Goal: Task Accomplishment & Management: Manage account settings

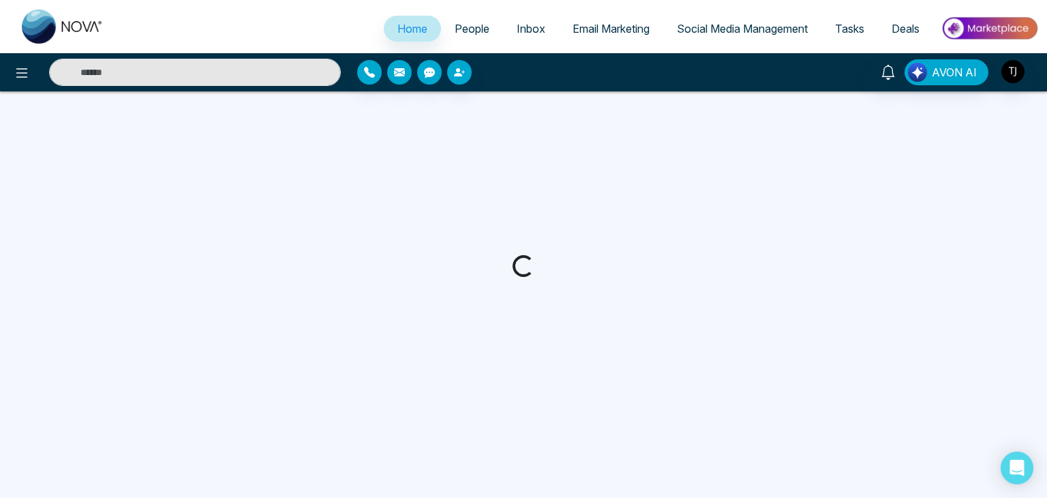
select select "*"
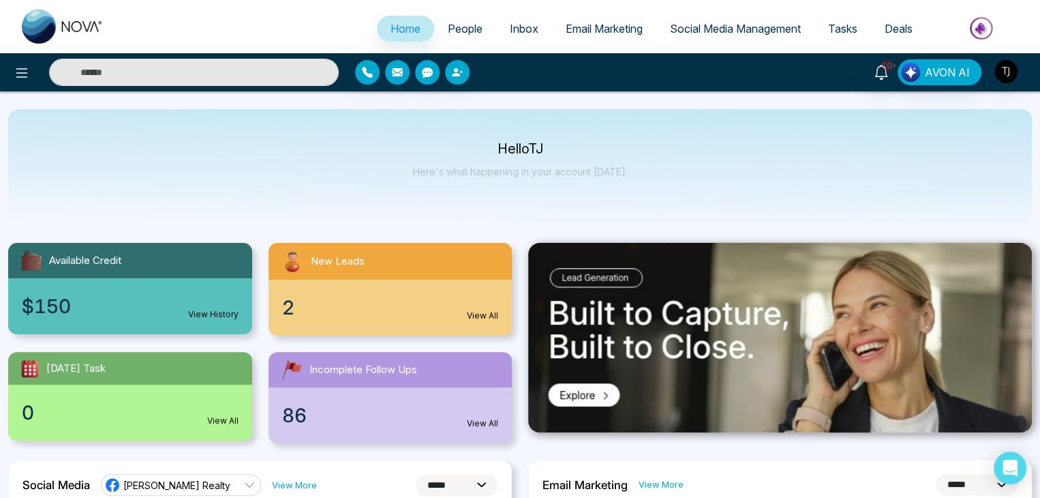
click at [461, 29] on span "People" at bounding box center [465, 29] width 35 height 14
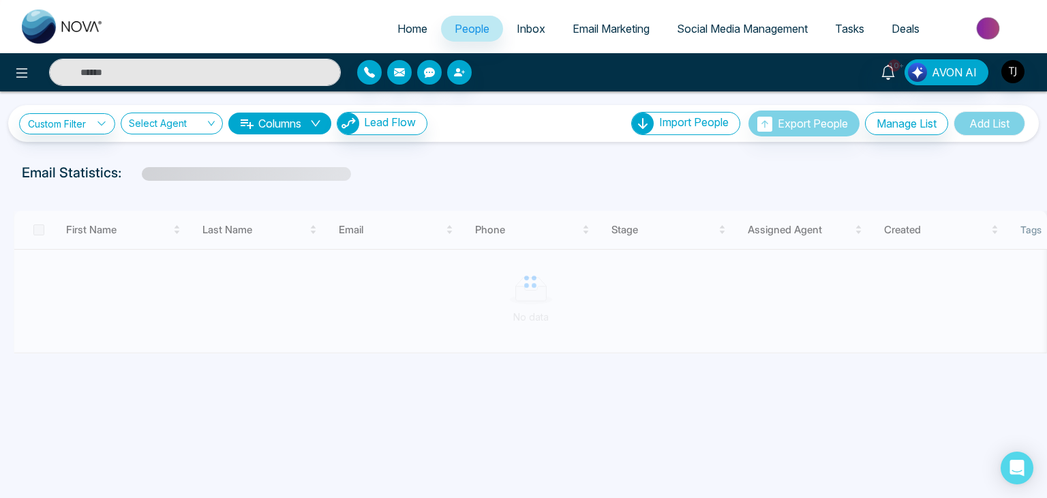
click at [596, 32] on span "Email Marketing" at bounding box center [611, 29] width 77 height 14
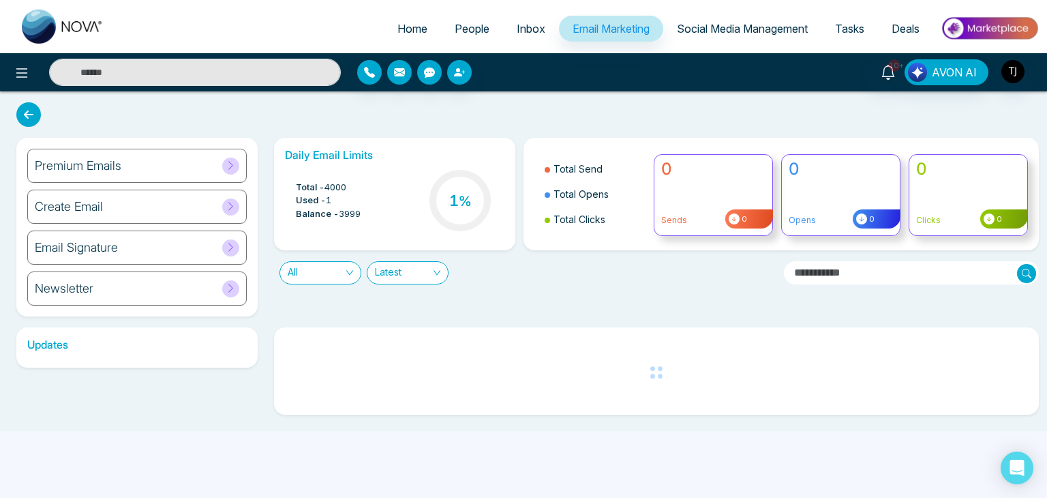
click at [411, 33] on span "Home" at bounding box center [412, 29] width 30 height 14
select select "*"
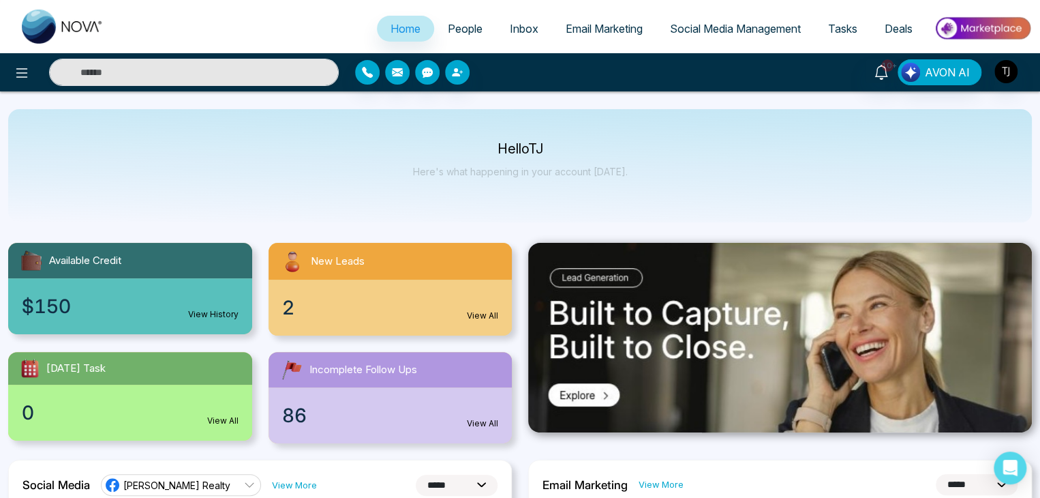
click at [819, 358] on img at bounding box center [780, 337] width 504 height 189
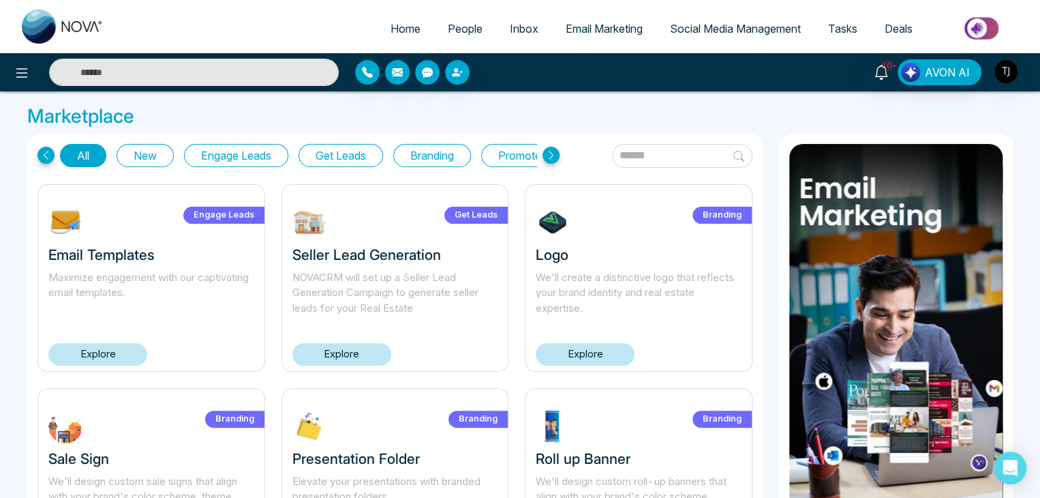
click at [396, 17] on link "Home" at bounding box center [405, 29] width 57 height 26
select select "*"
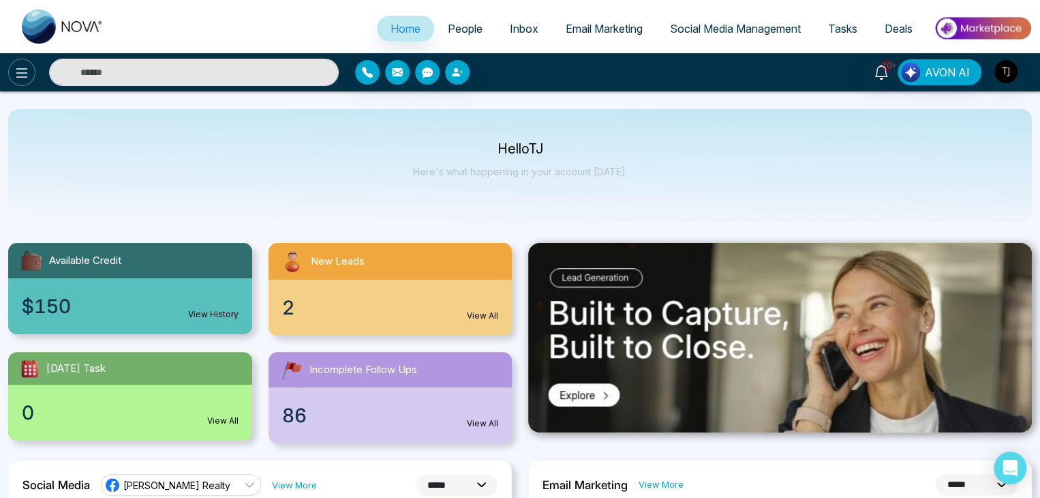
click at [24, 70] on icon at bounding box center [22, 73] width 16 height 16
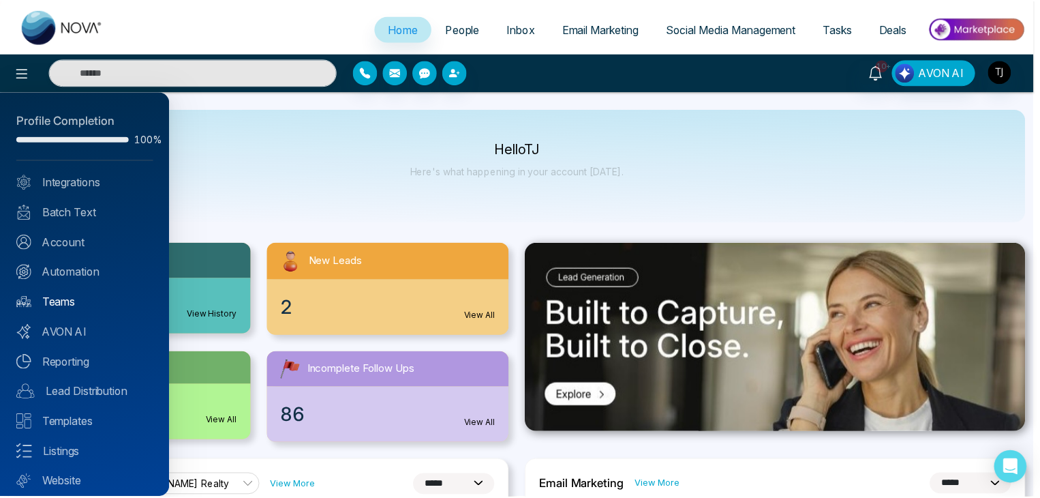
scroll to position [38, 0]
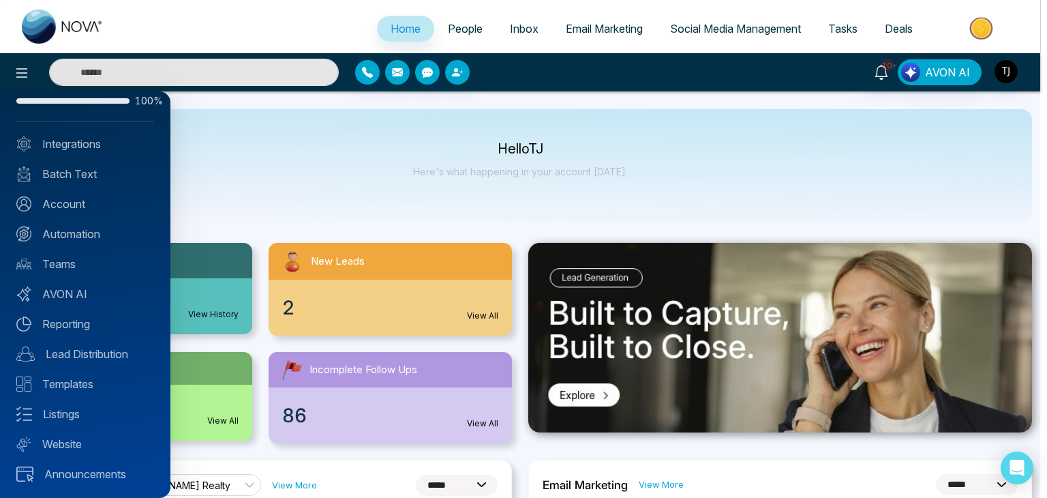
click at [371, 204] on div at bounding box center [523, 249] width 1047 height 498
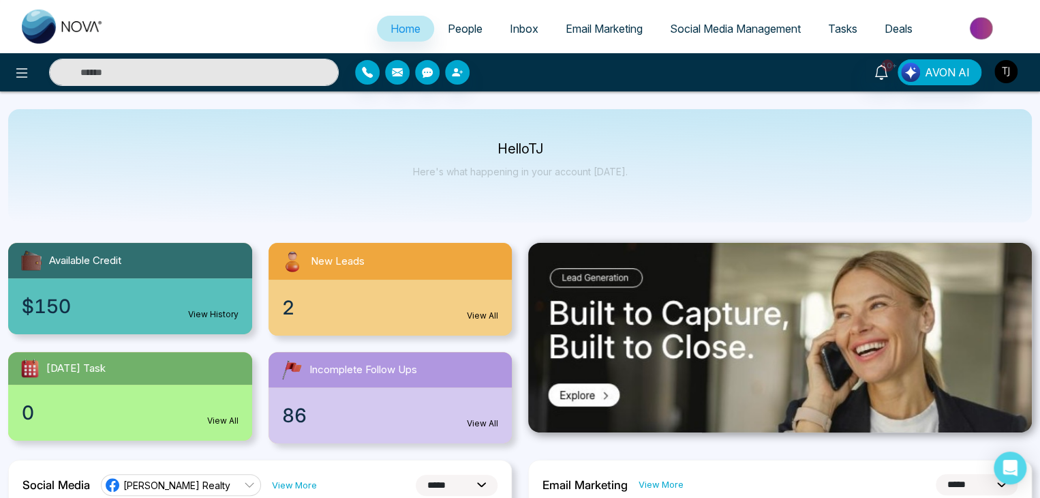
click at [1009, 68] on img "button" at bounding box center [1005, 71] width 23 height 23
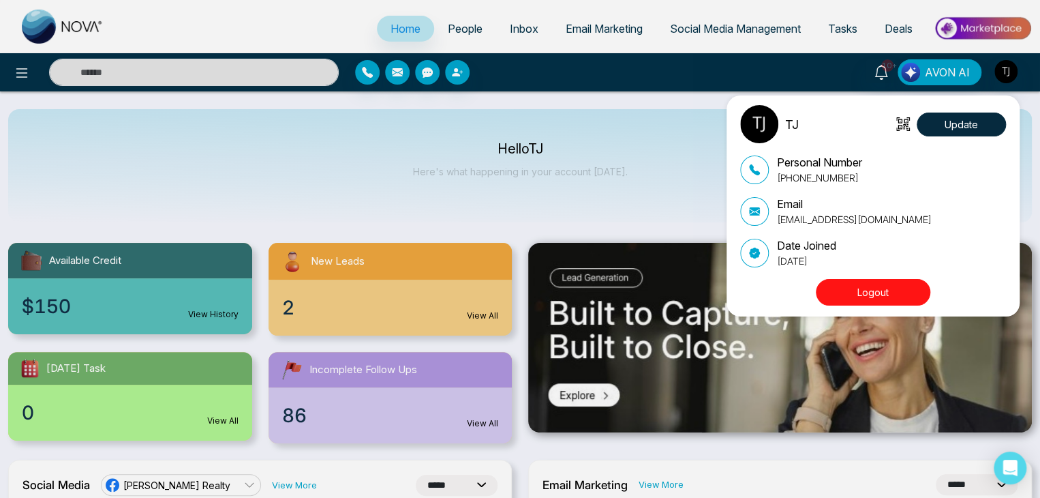
click at [912, 283] on button "Logout" at bounding box center [873, 292] width 115 height 27
